Goal: Task Accomplishment & Management: Manage account settings

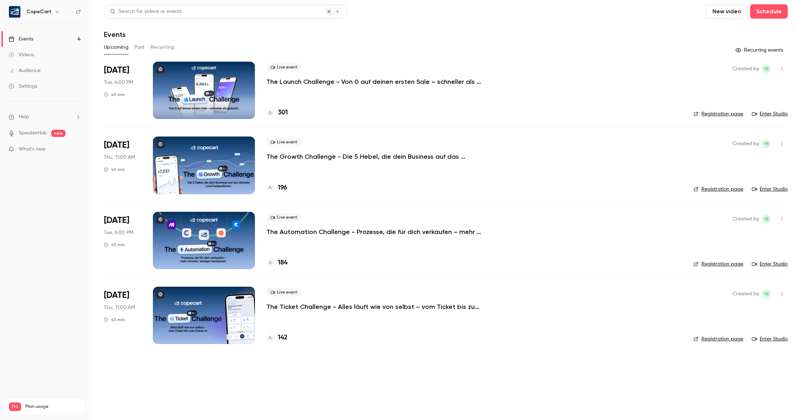
click at [213, 86] on div at bounding box center [204, 90] width 102 height 57
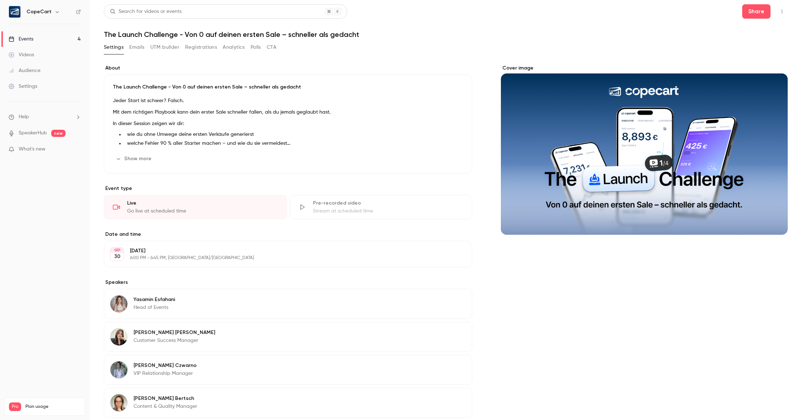
click at [132, 47] on button "Emails" at bounding box center [136, 47] width 15 height 11
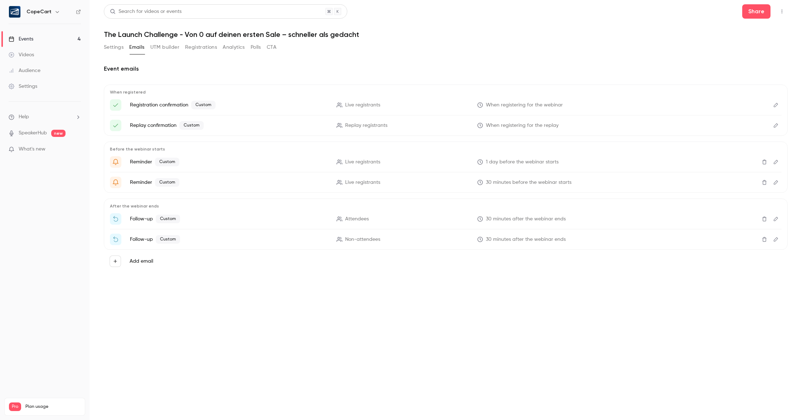
click at [41, 40] on link "Events 4" at bounding box center [45, 39] width 90 height 16
